Goal: Information Seeking & Learning: Understand process/instructions

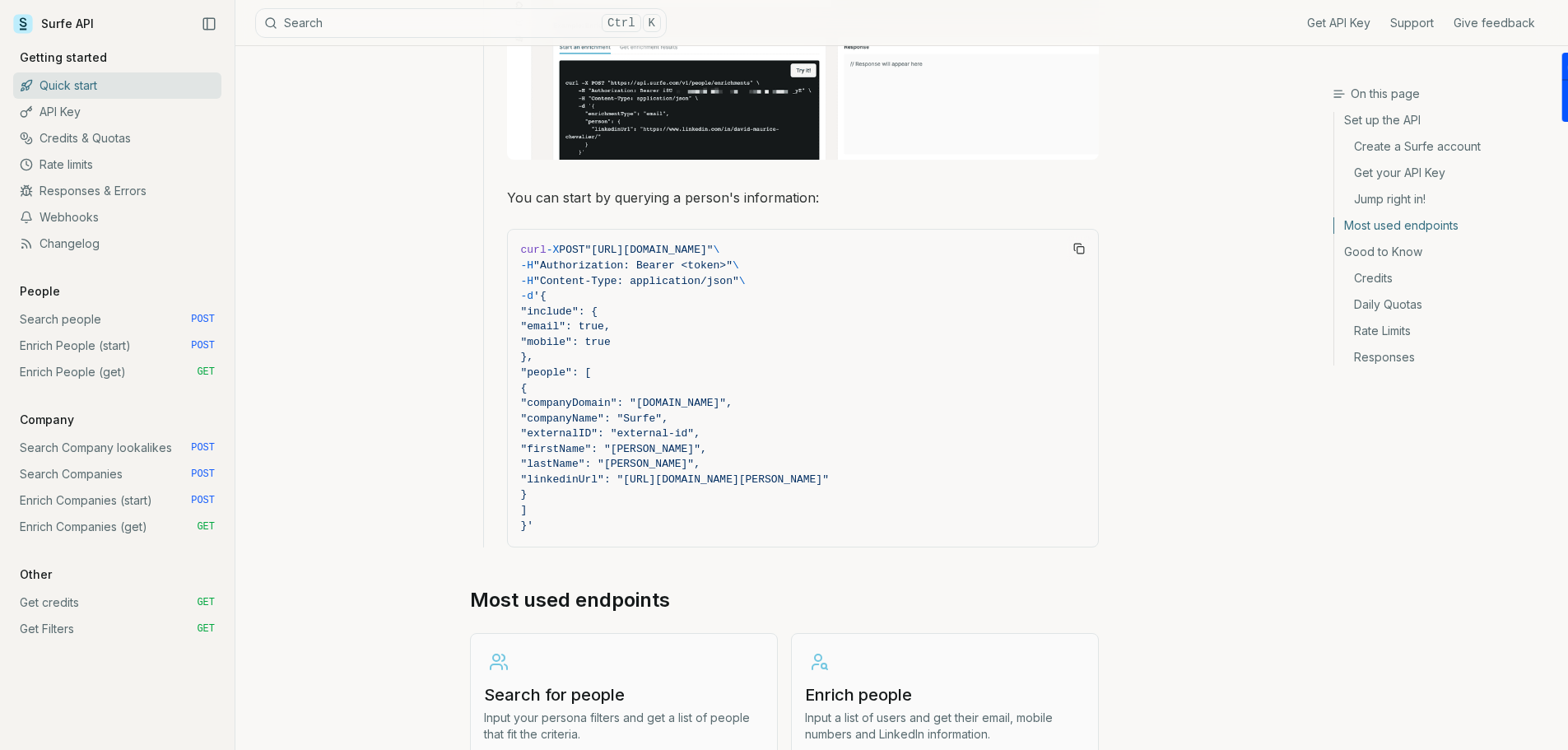
scroll to position [1372, 0]
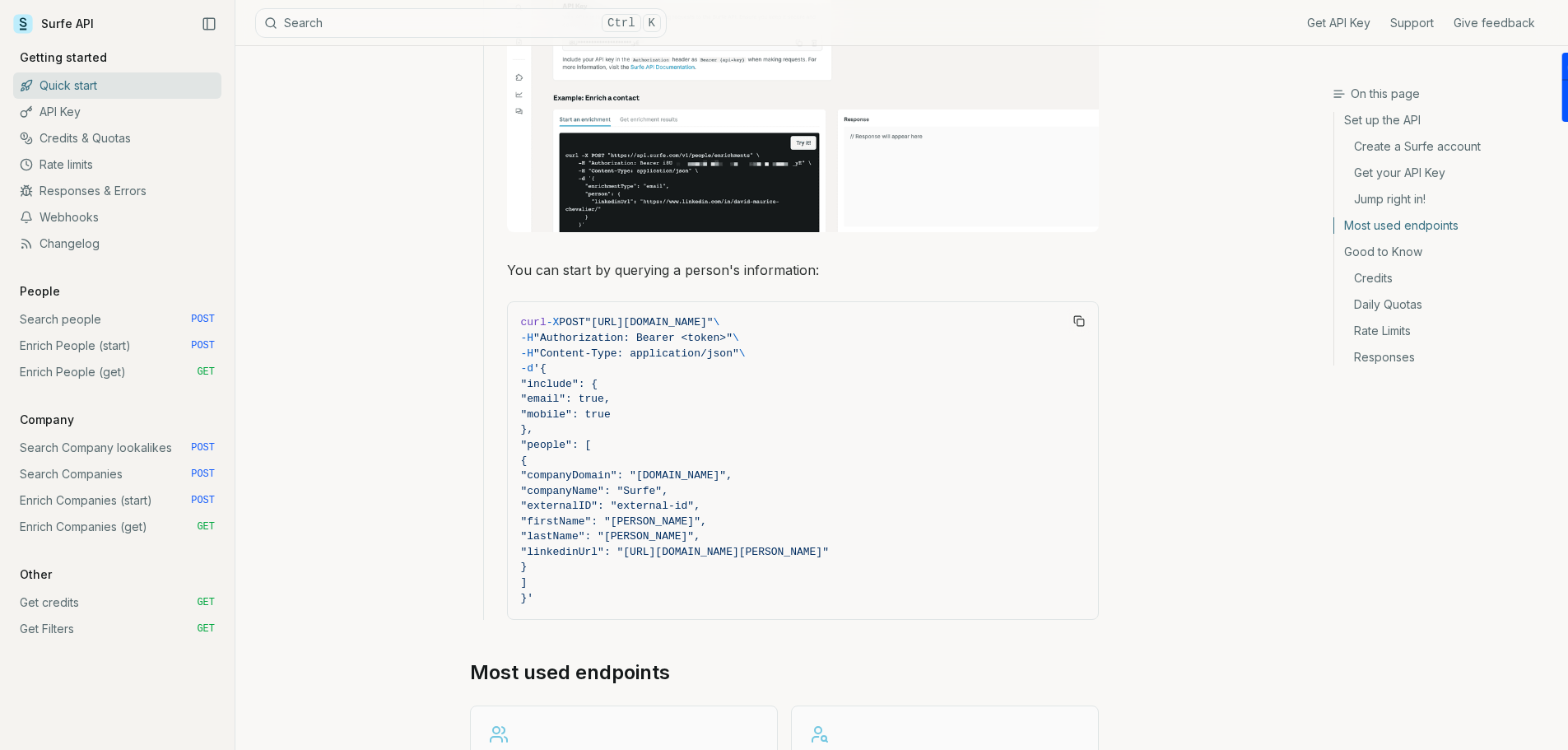
click at [92, 163] on link "Rate limits" at bounding box center [116, 164] width 208 height 27
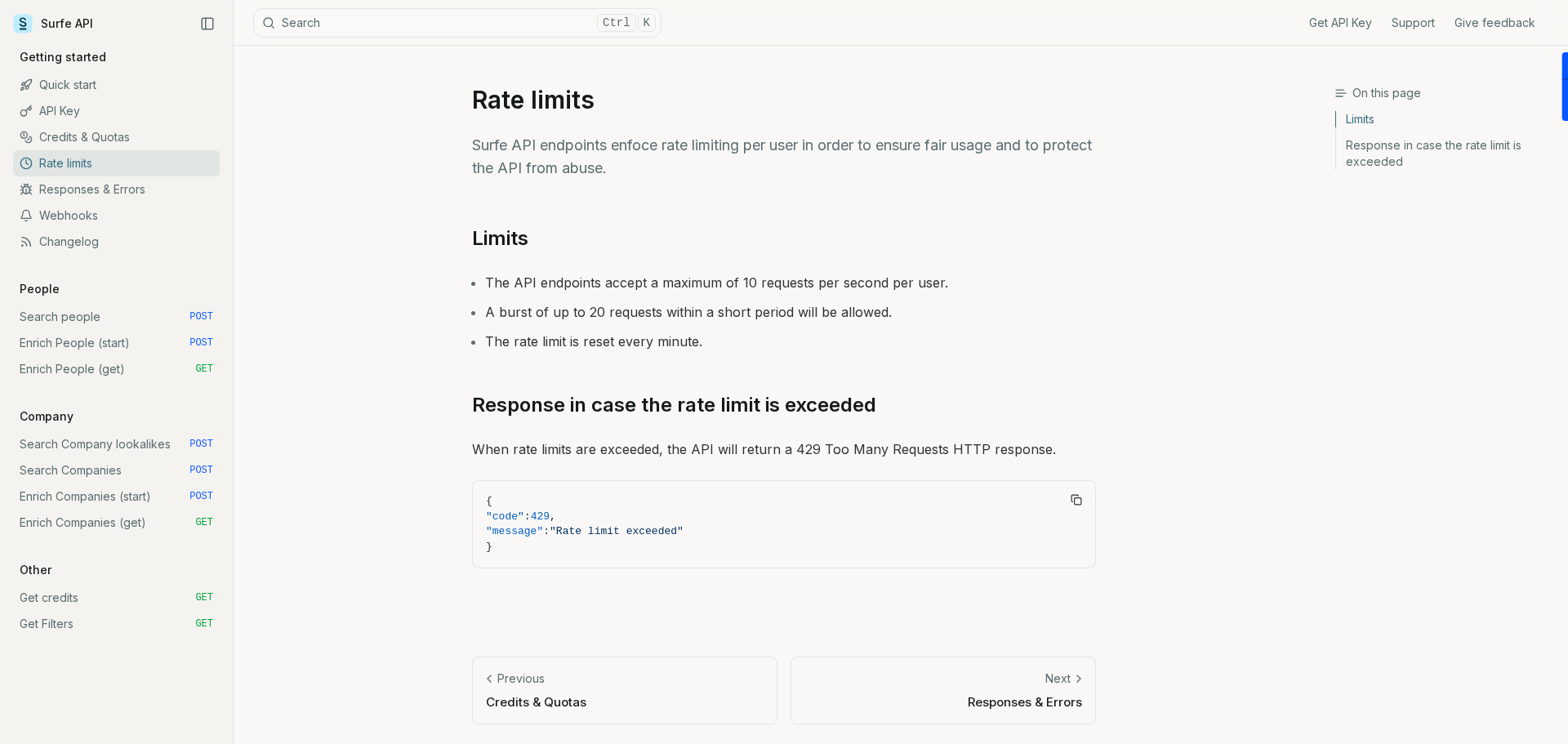
click at [82, 596] on link "Get credits GET" at bounding box center [116, 597] width 206 height 26
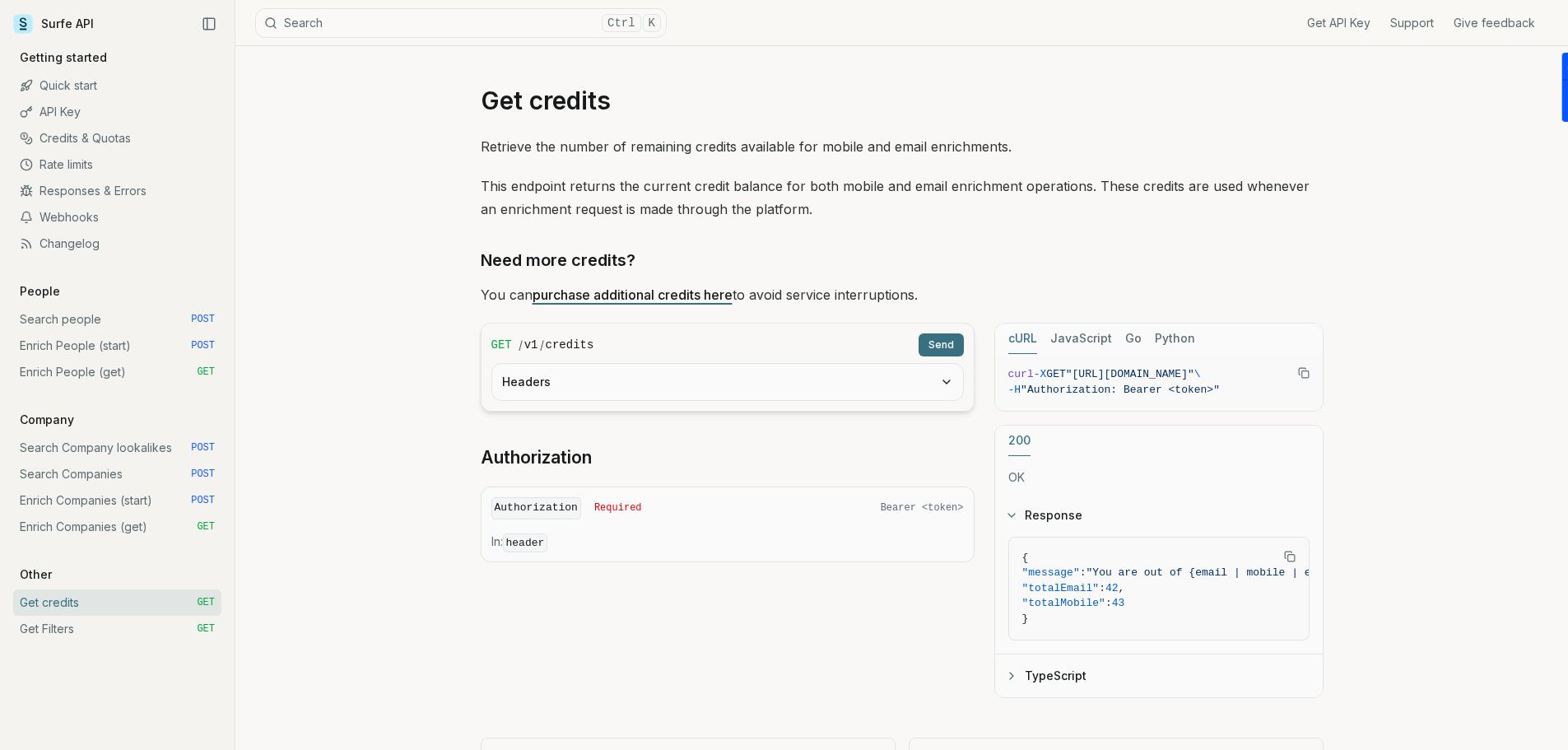
click at [80, 61] on p "Getting started" at bounding box center [63, 57] width 100 height 16
click at [70, 79] on link "Quick start" at bounding box center [116, 86] width 208 height 27
